Goal: Information Seeking & Learning: Learn about a topic

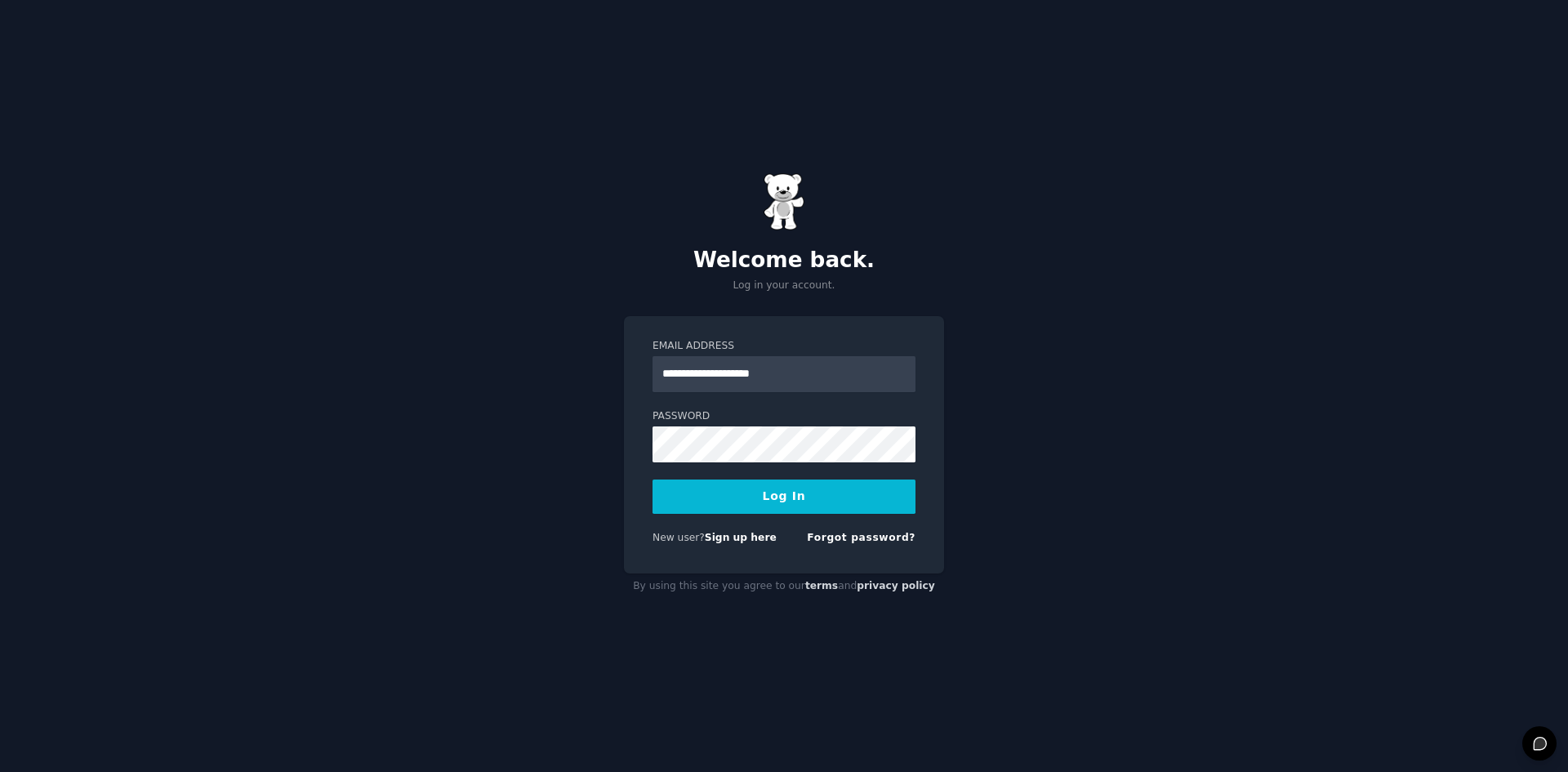
type input "**********"
click at [688, 500] on button "Log In" at bounding box center [784, 496] width 263 height 34
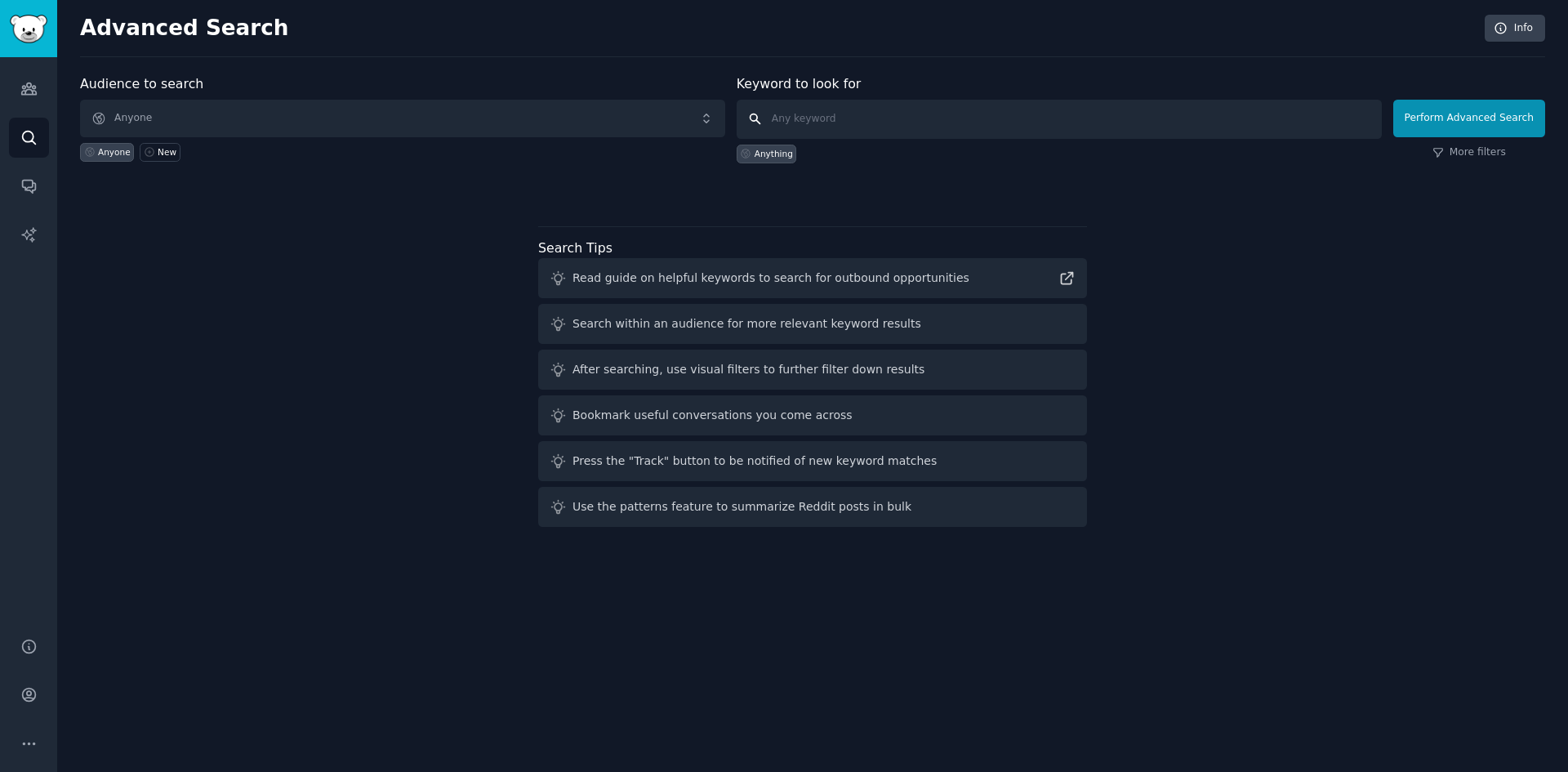
click at [1052, 110] on input "text" at bounding box center [1059, 119] width 645 height 39
type input "Redbull"
click button "Perform Advanced Search" at bounding box center [1469, 118] width 152 height 37
click at [809, 130] on input "text" at bounding box center [1059, 119] width 645 height 39
type input "redbull"
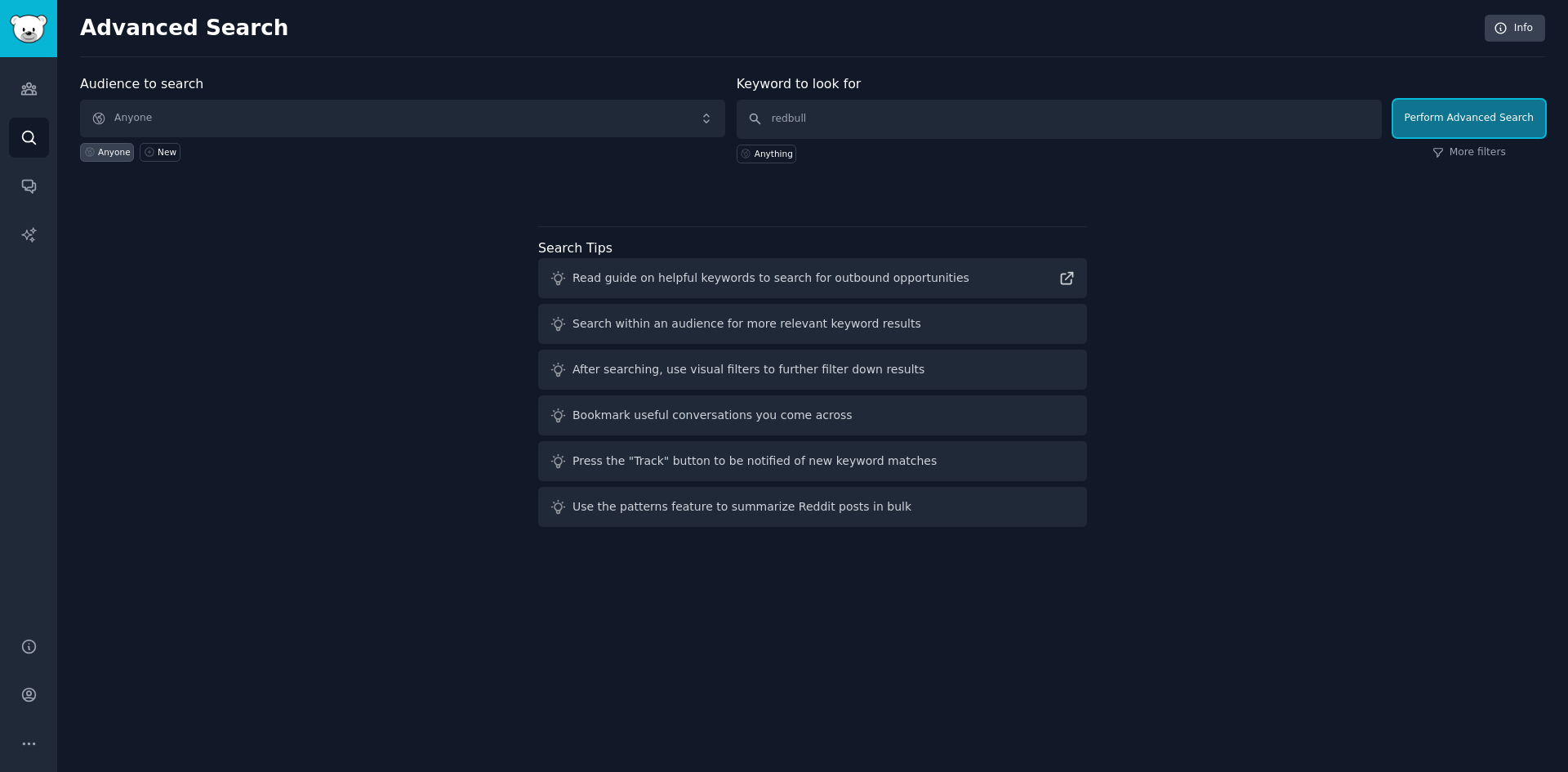
click at [1469, 107] on button "Perform Advanced Search" at bounding box center [1469, 118] width 152 height 37
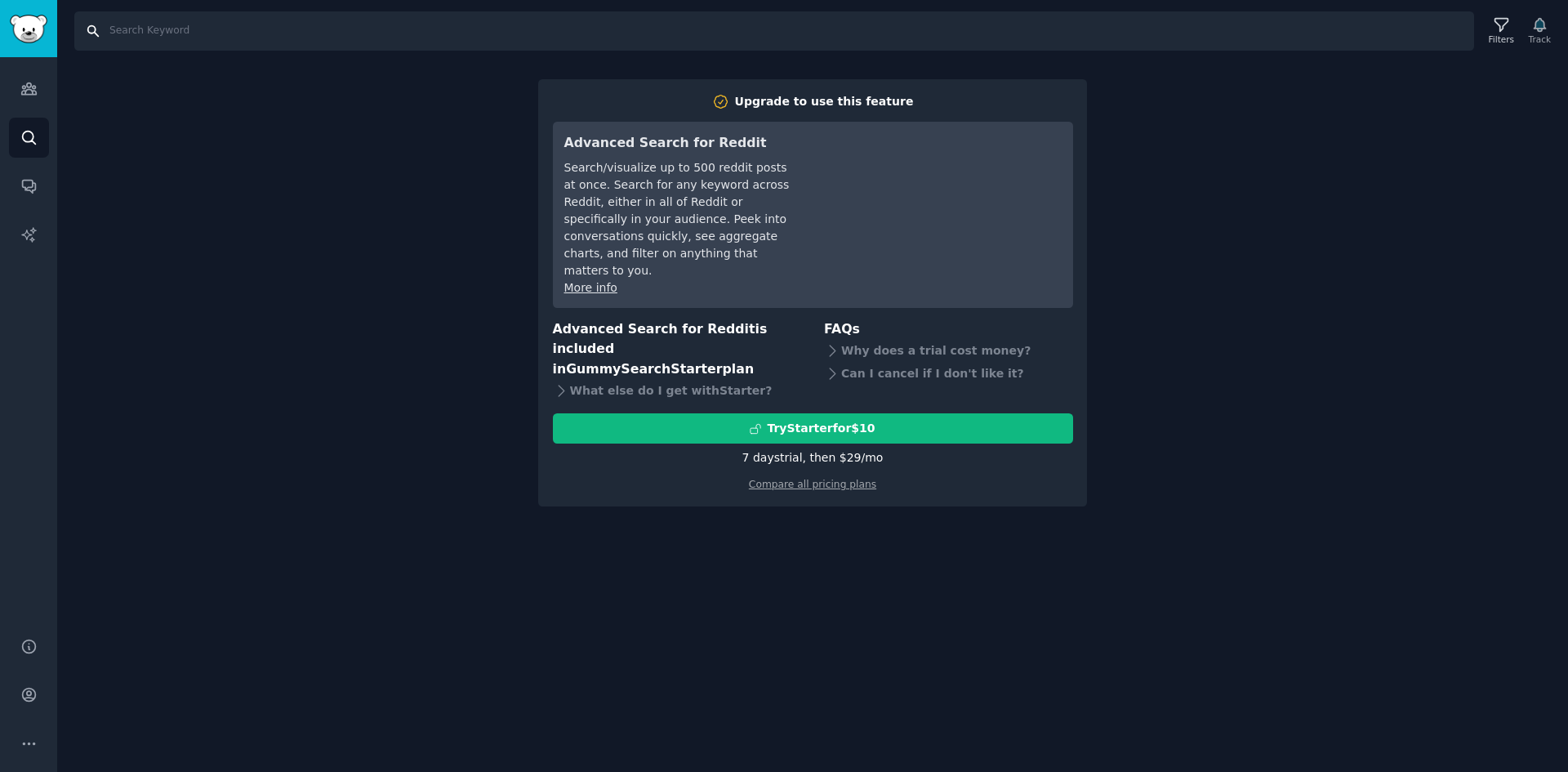
click at [111, 32] on input "Search" at bounding box center [774, 30] width 1400 height 39
type input "keyboard"
